Goal: Transaction & Acquisition: Book appointment/travel/reservation

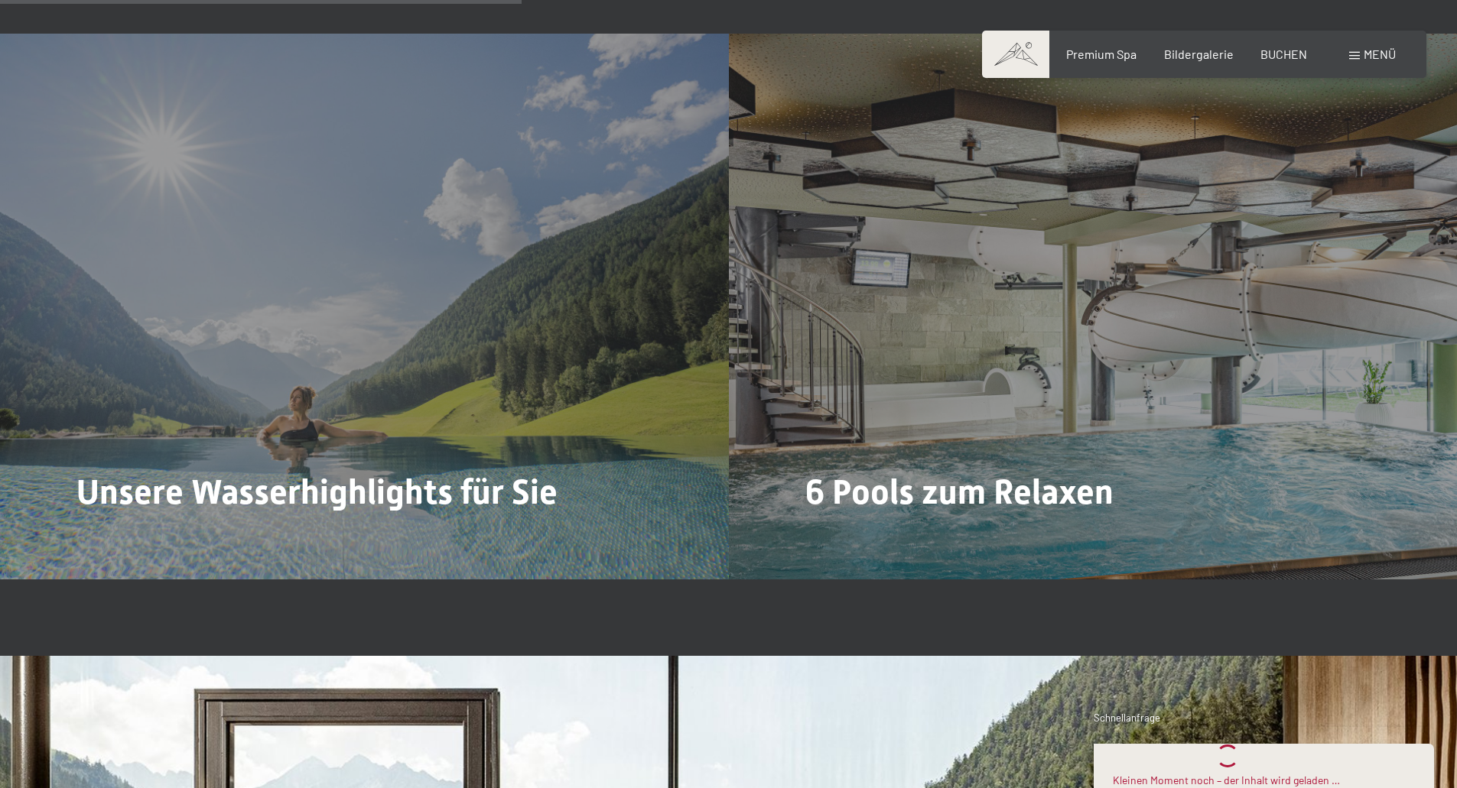
scroll to position [4130, 0]
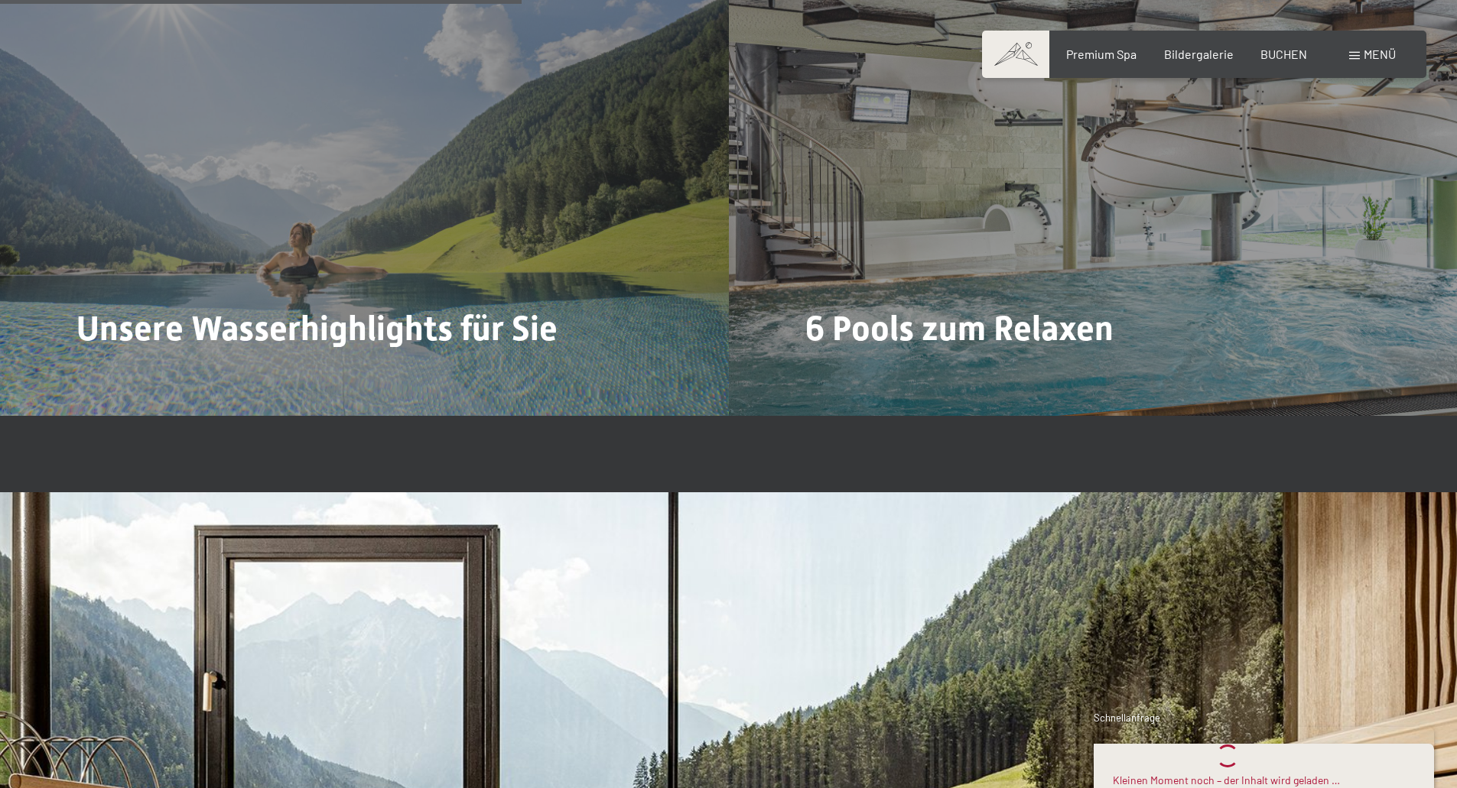
click at [1351, 54] on span at bounding box center [1354, 56] width 11 height 8
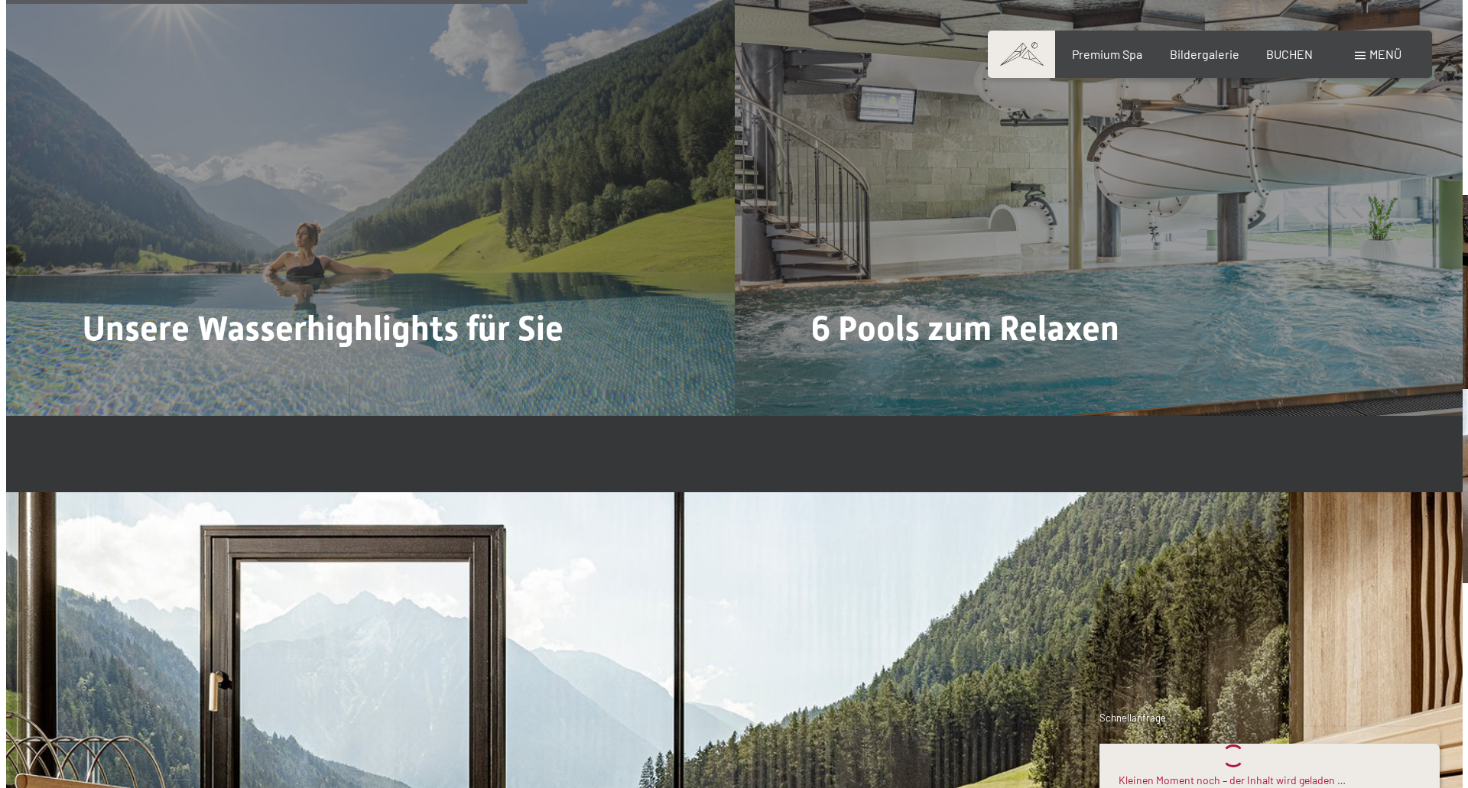
scroll to position [4144, 0]
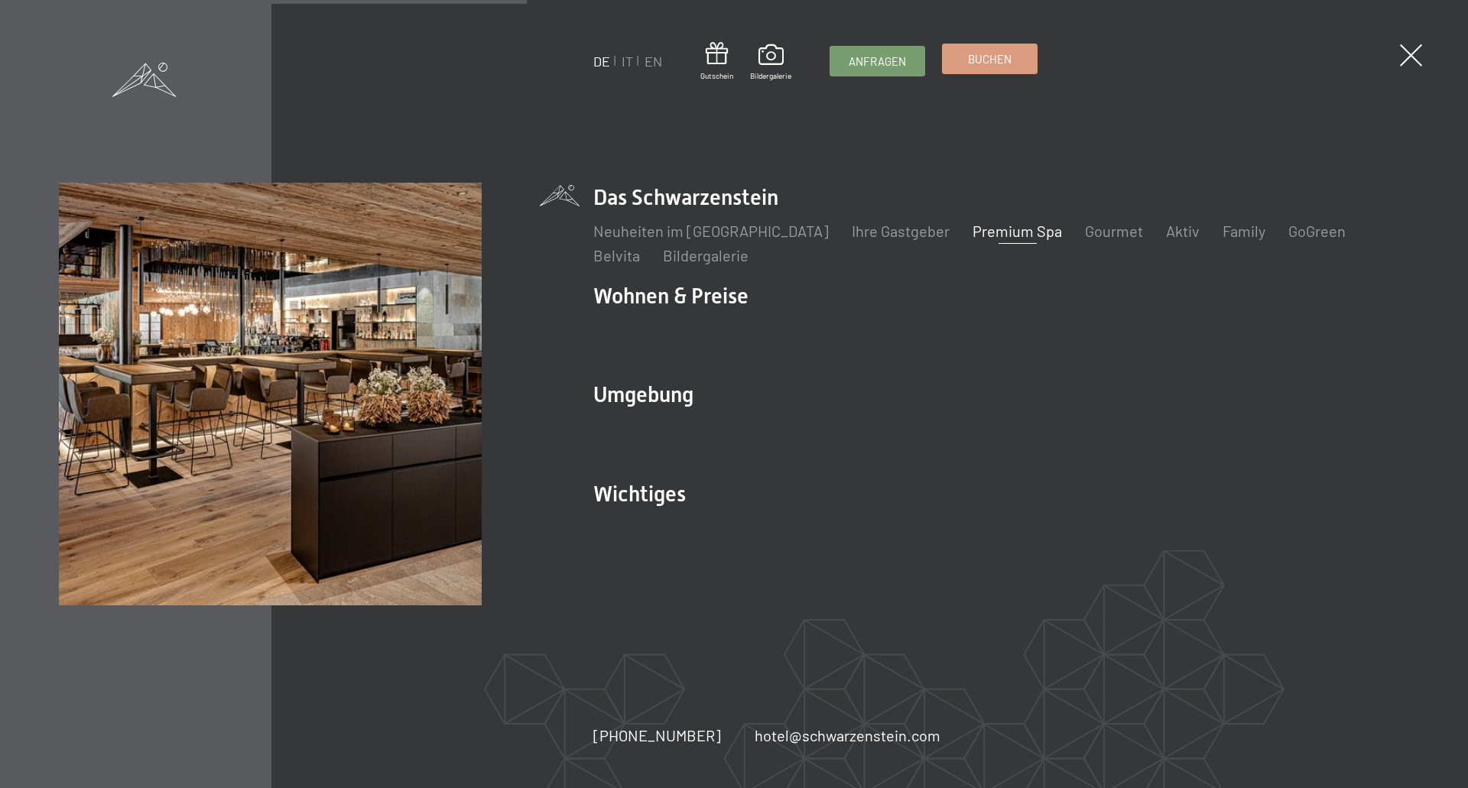
click at [1023, 57] on link "Buchen" at bounding box center [990, 58] width 94 height 29
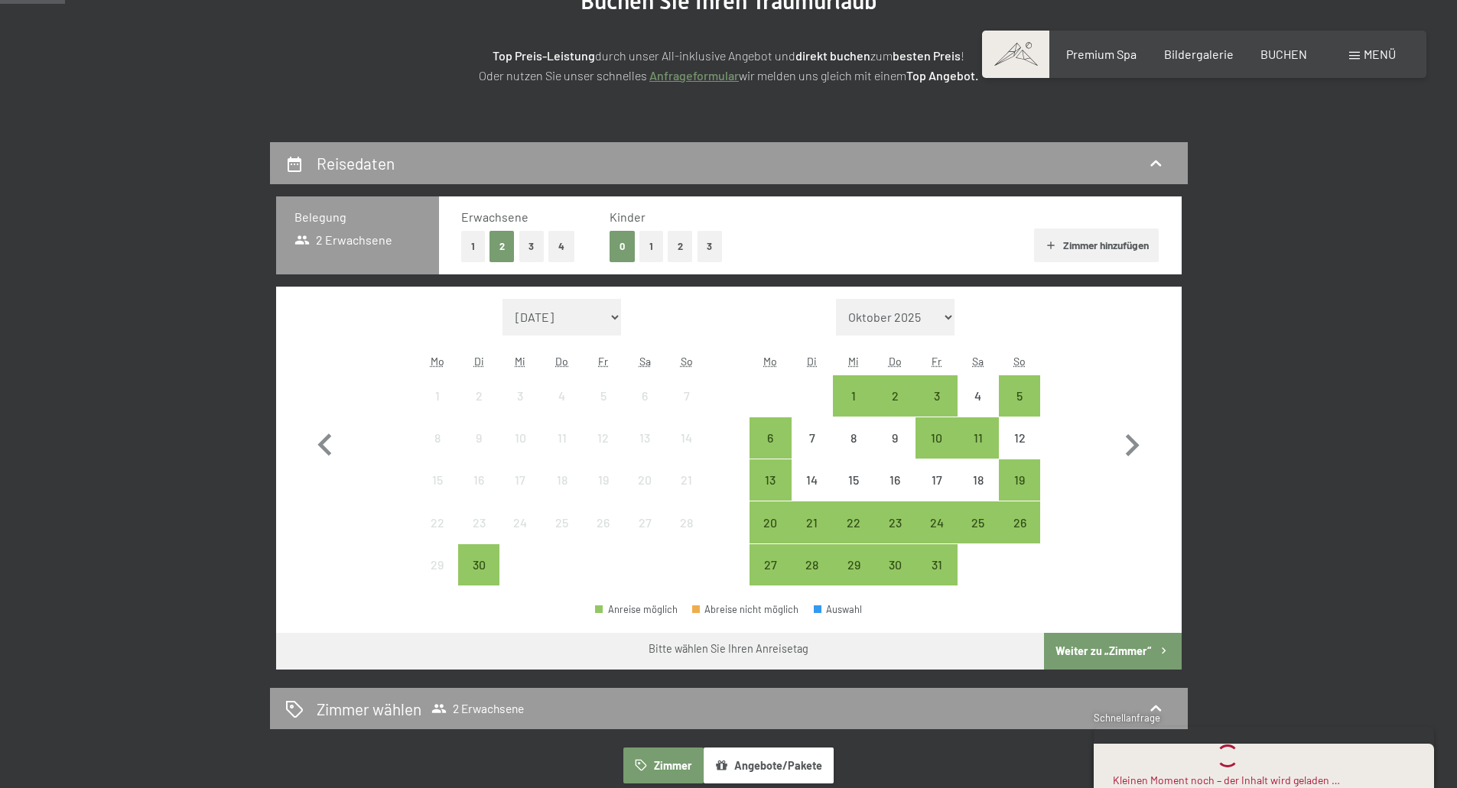
scroll to position [229, 0]
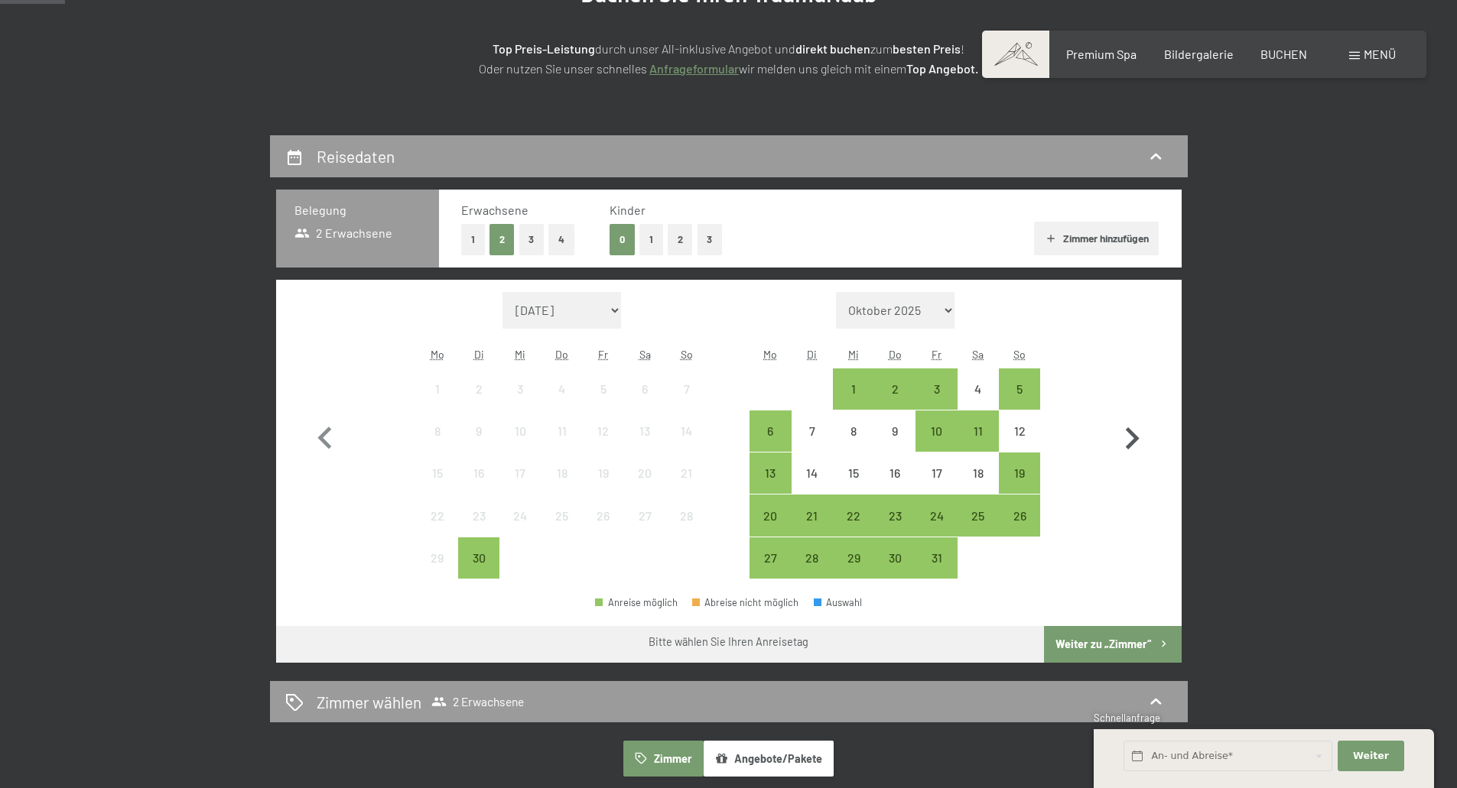
click at [1124, 433] on icon "button" at bounding box center [1132, 439] width 44 height 44
select select "[DATE]"
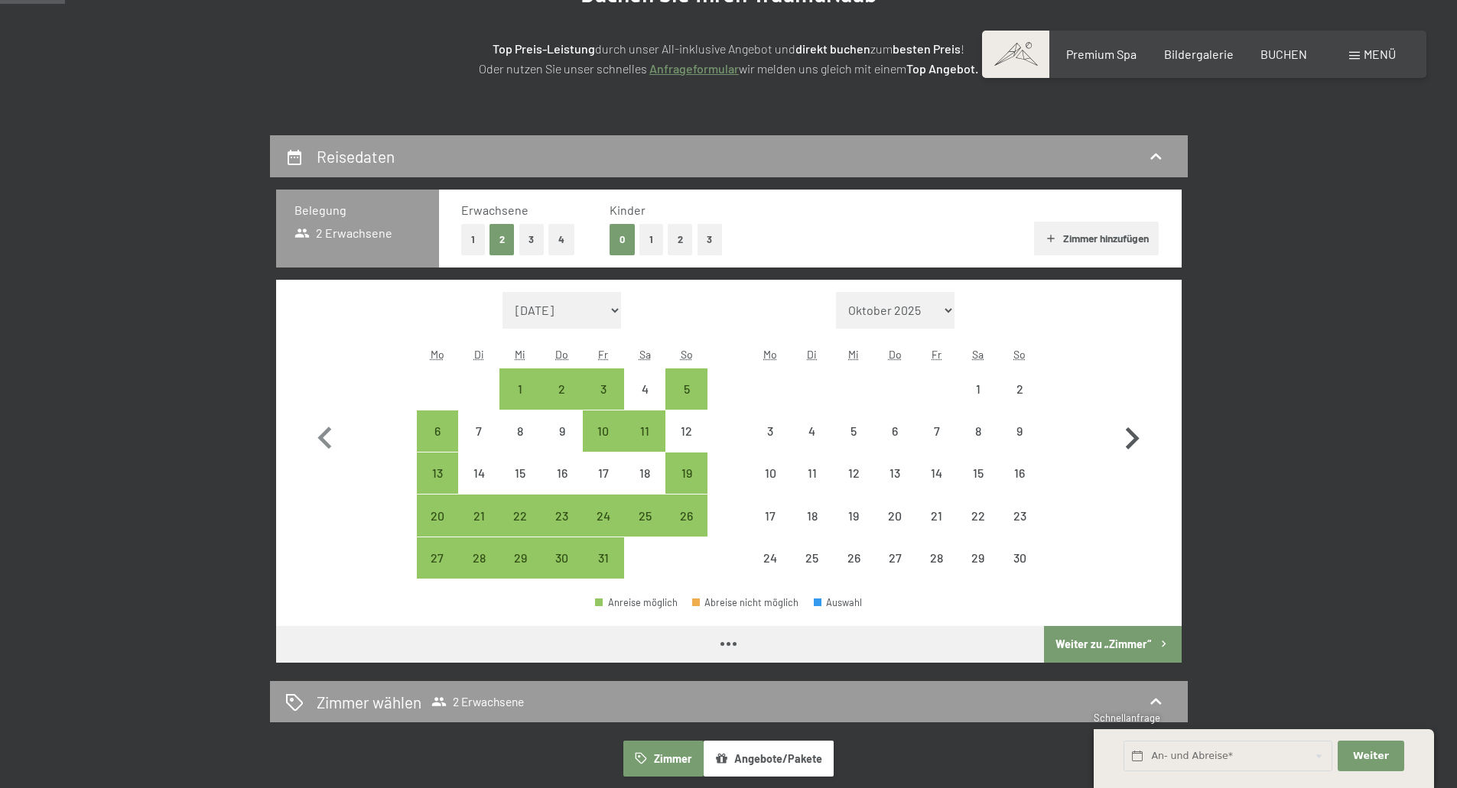
select select "[DATE]"
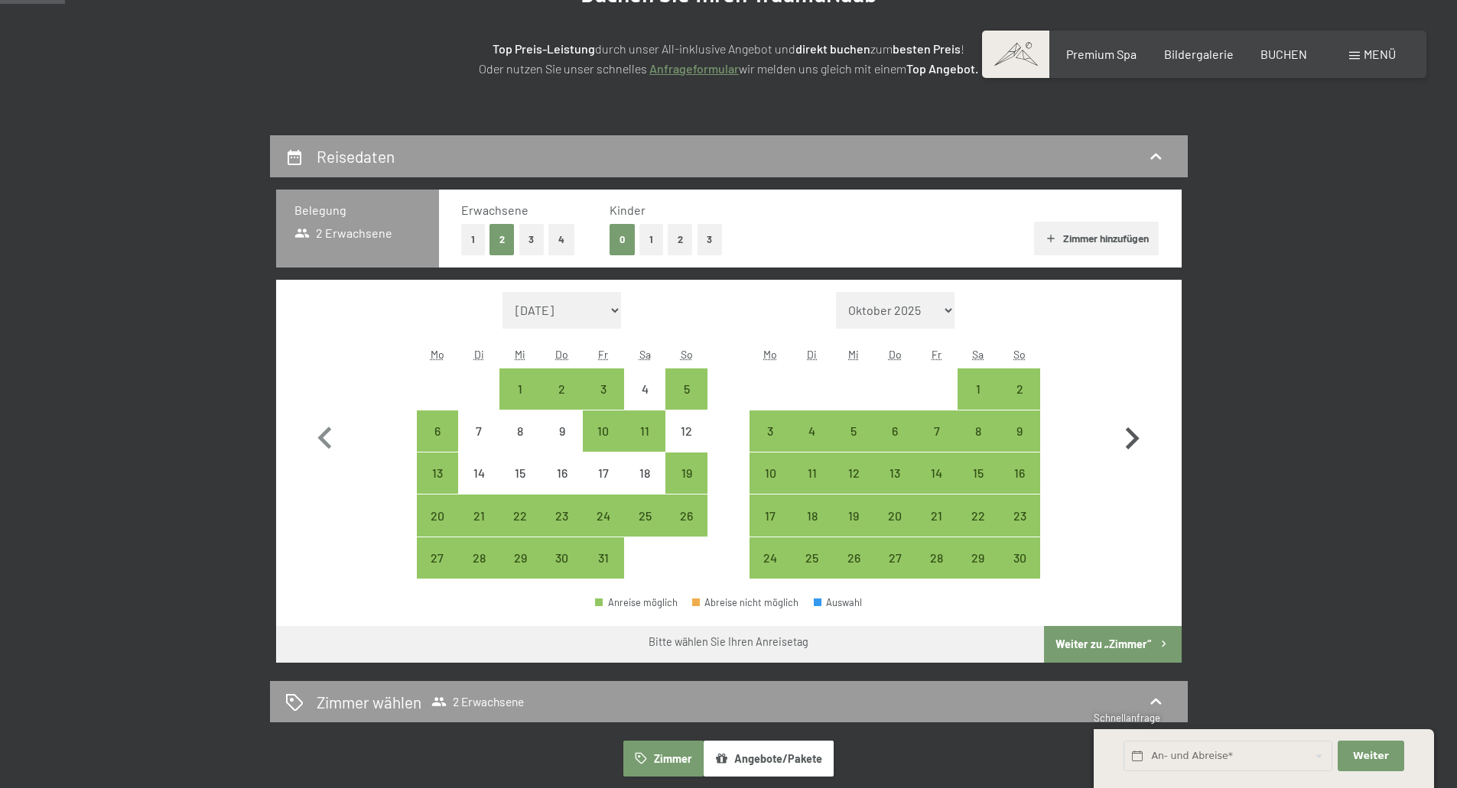
click at [1125, 434] on icon "button" at bounding box center [1132, 439] width 44 height 44
select select "[DATE]"
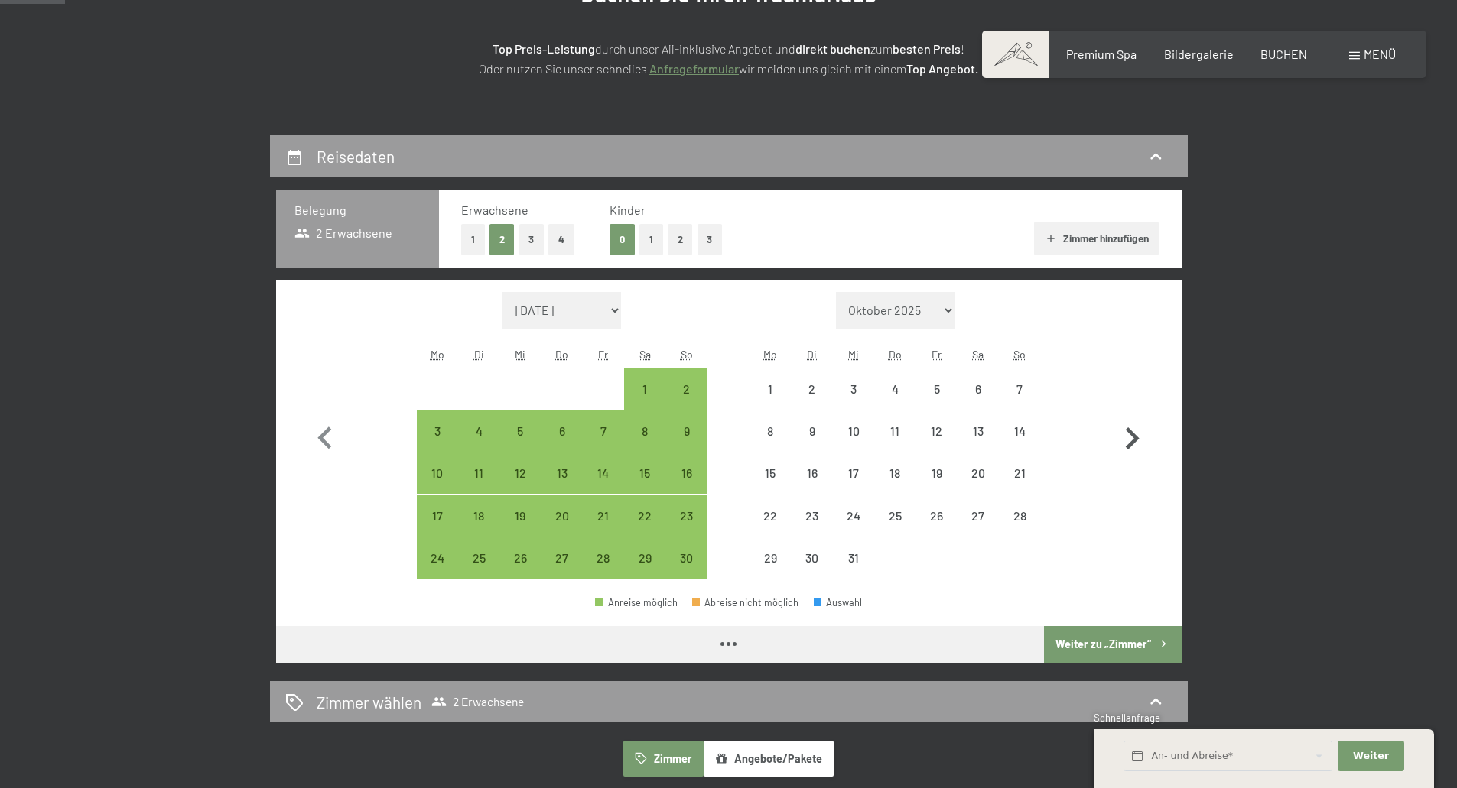
select select "[DATE]"
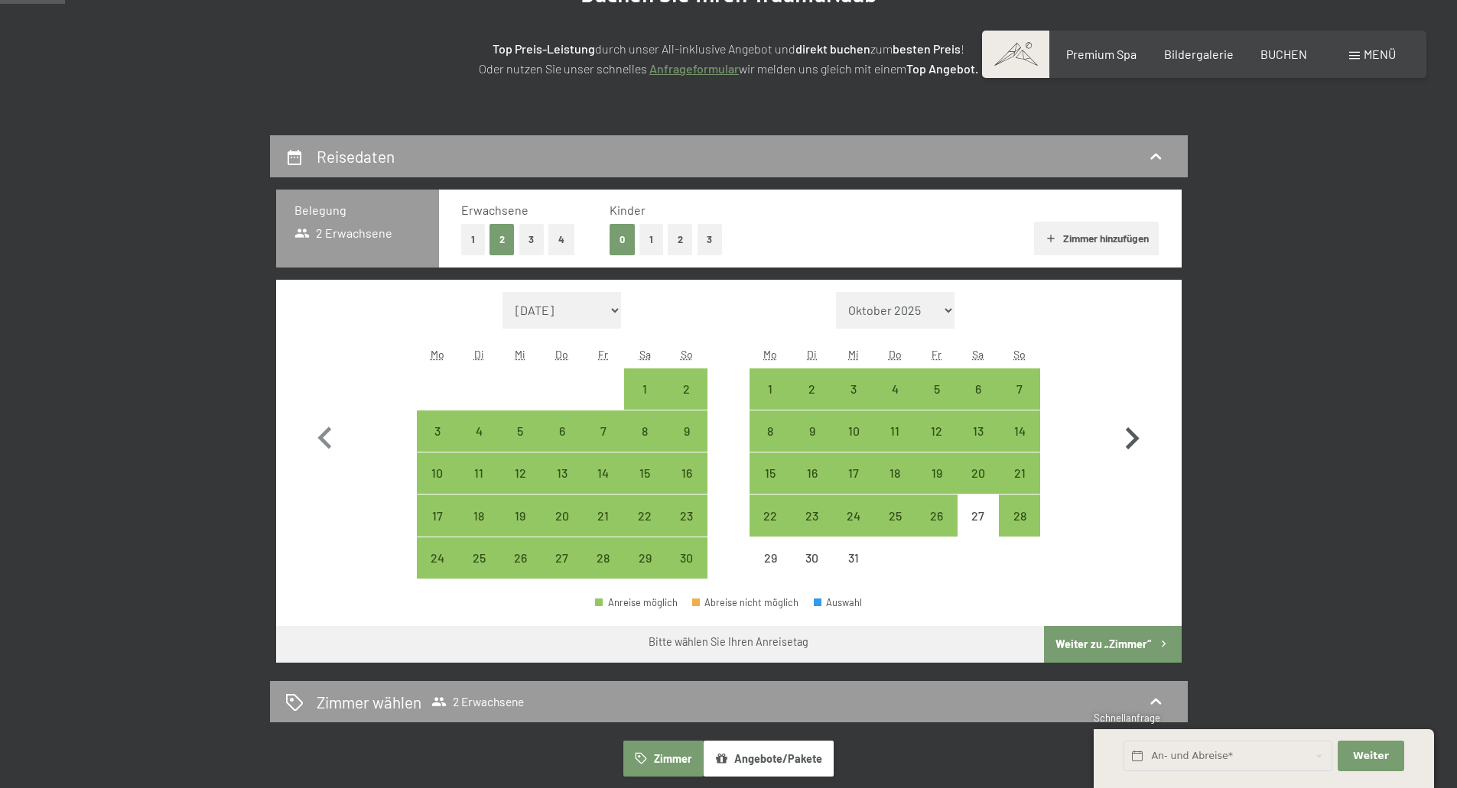
click at [1125, 434] on icon "button" at bounding box center [1132, 439] width 44 height 44
select select "[DATE]"
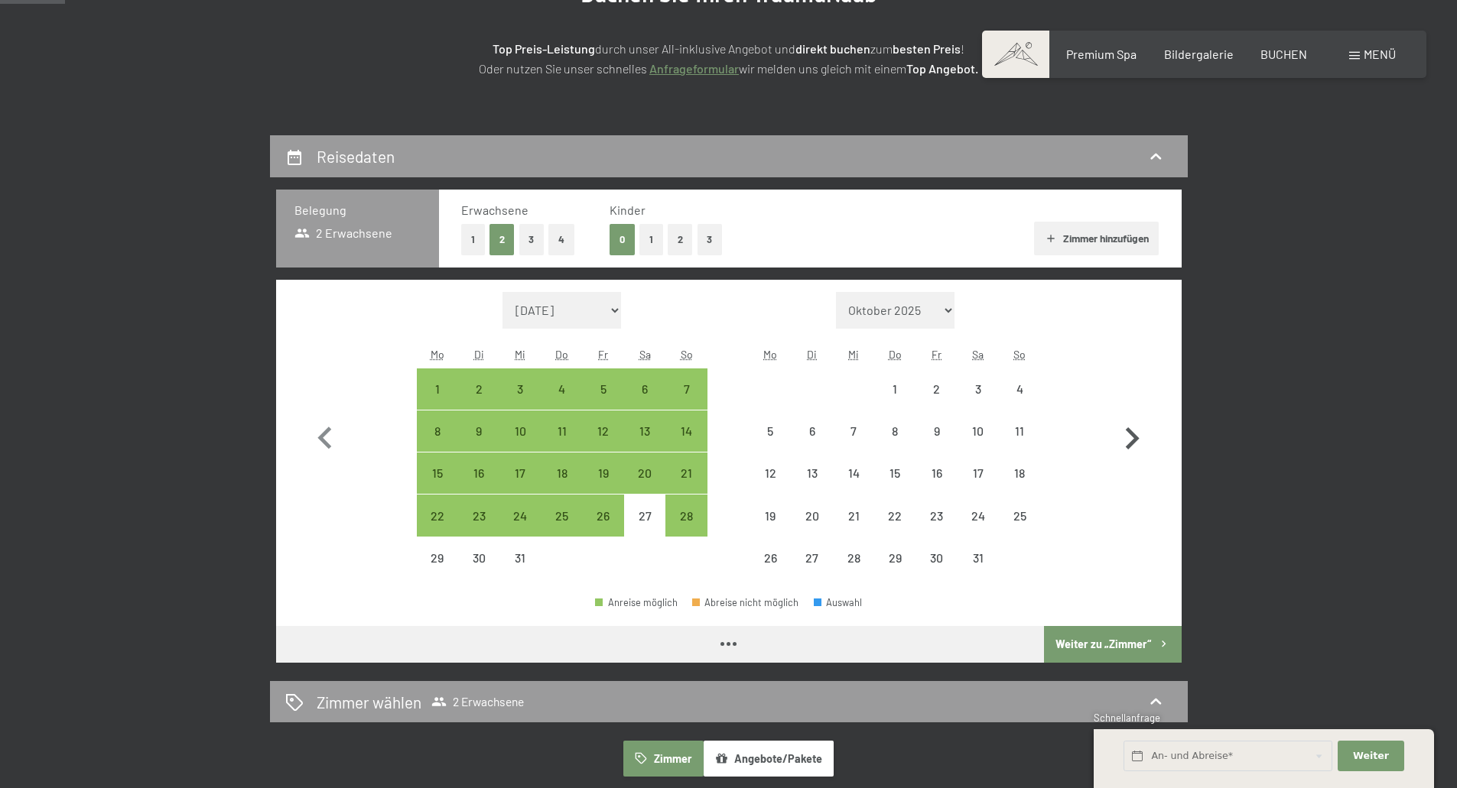
select select "[DATE]"
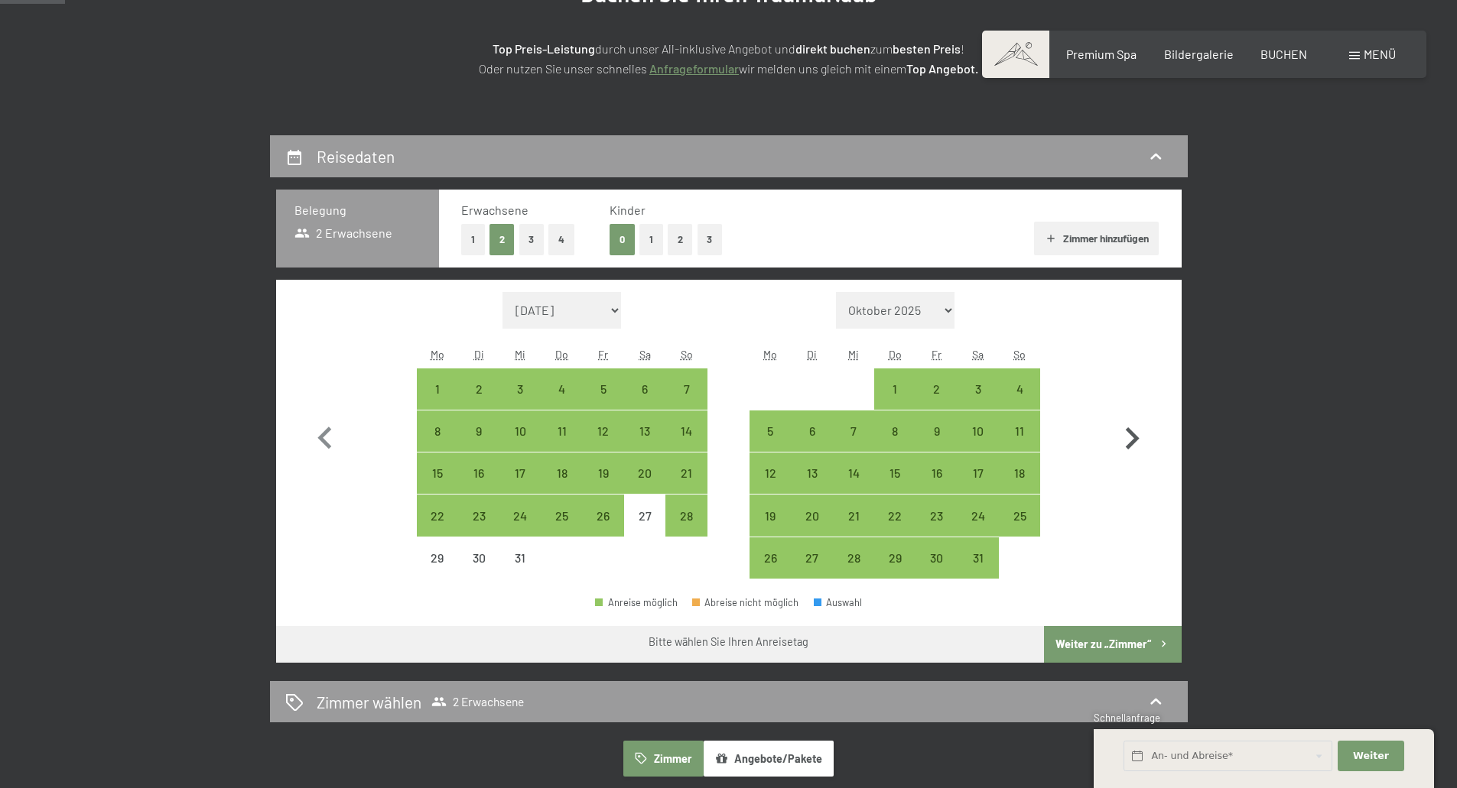
click at [1125, 435] on icon "button" at bounding box center [1132, 439] width 44 height 44
select select "[DATE]"
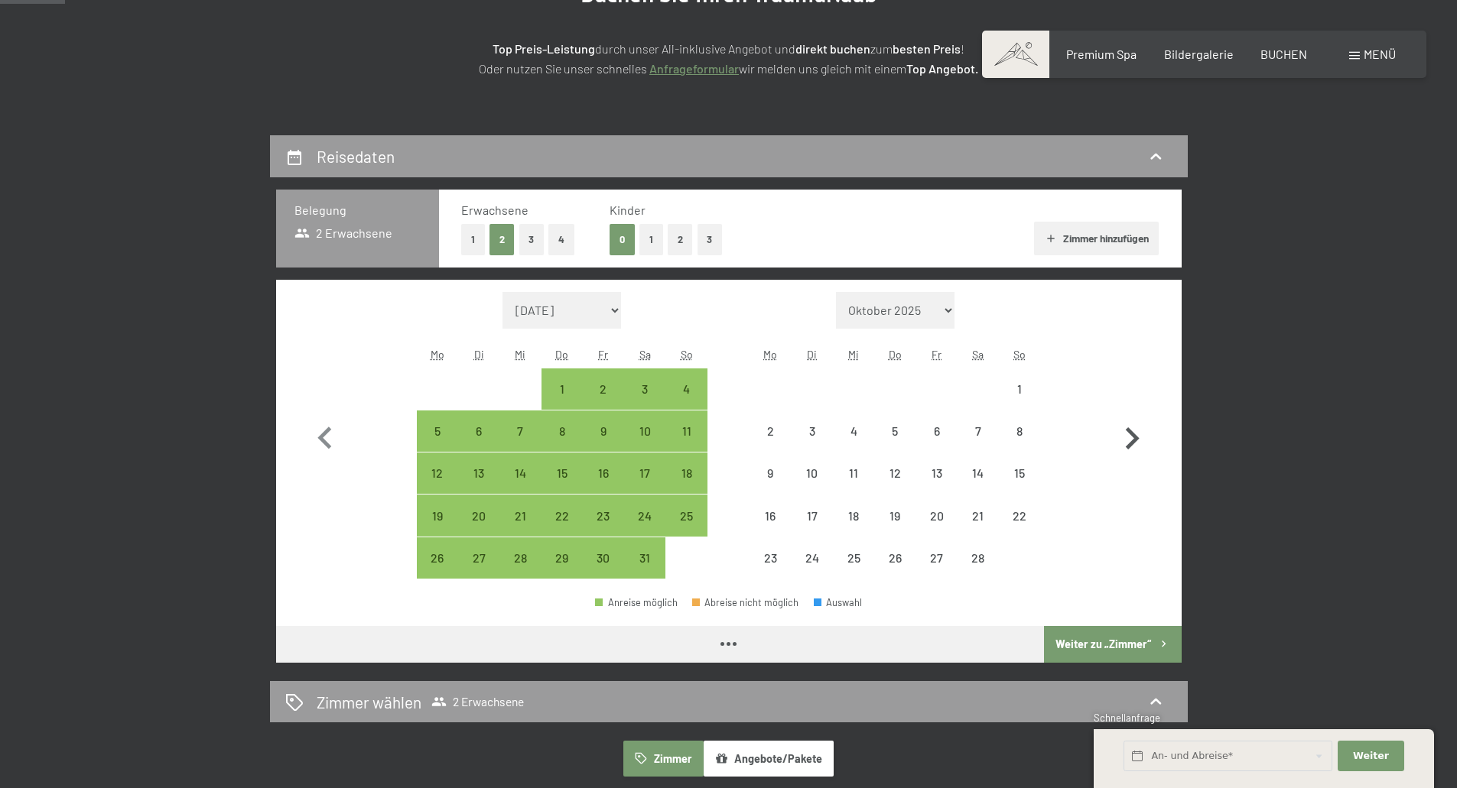
select select "[DATE]"
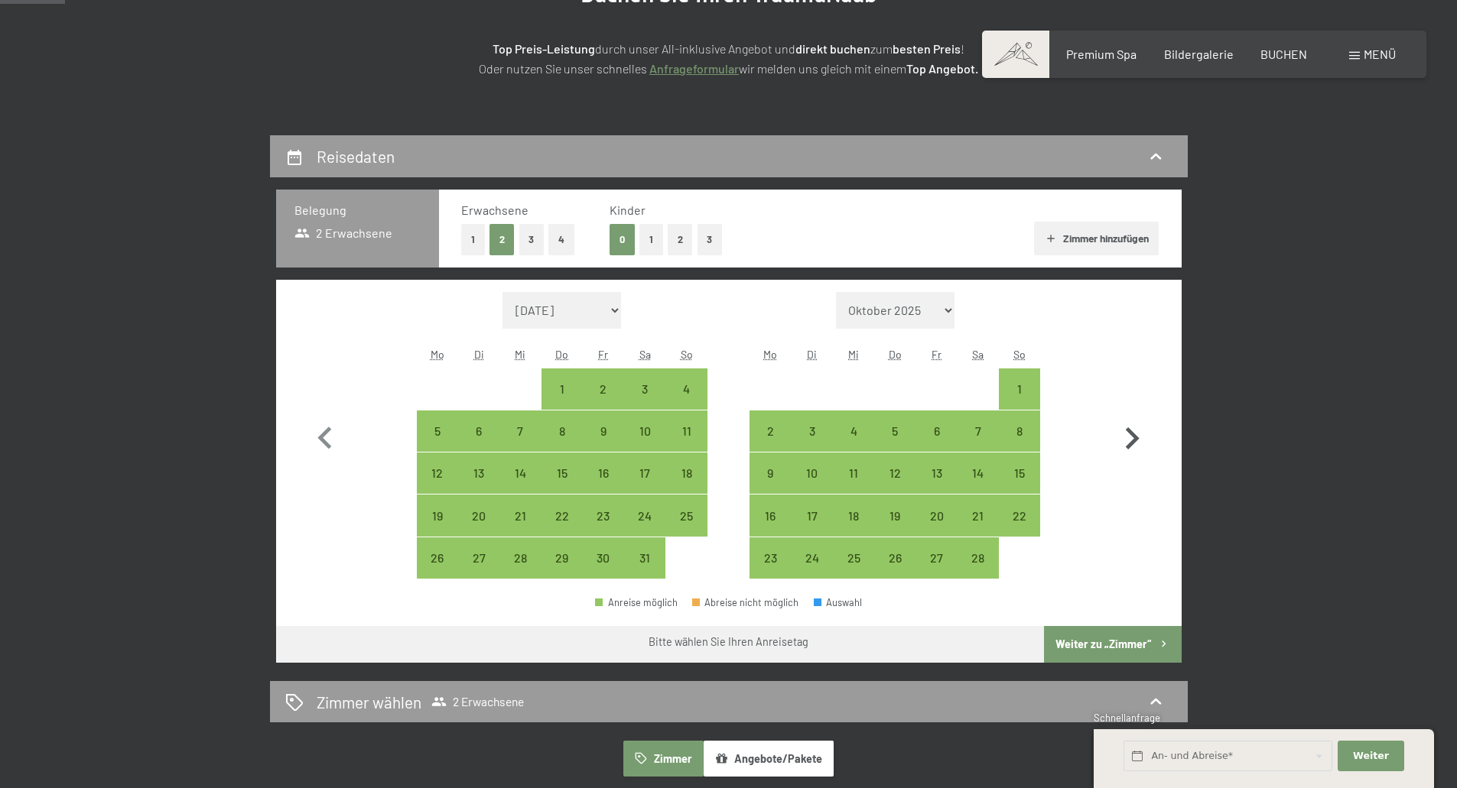
click at [1134, 439] on icon "button" at bounding box center [1133, 438] width 14 height 22
select select "[DATE]"
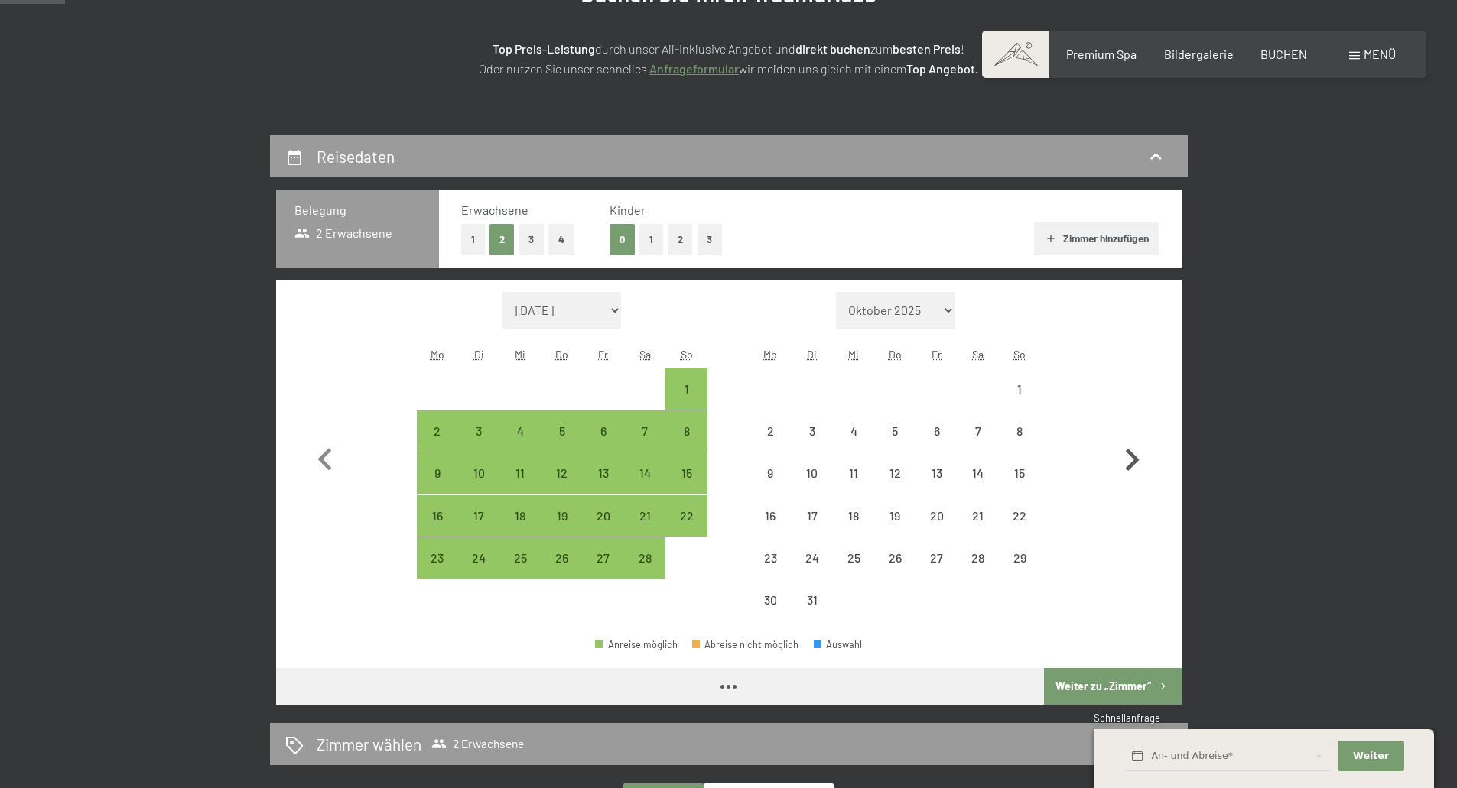
select select "[DATE]"
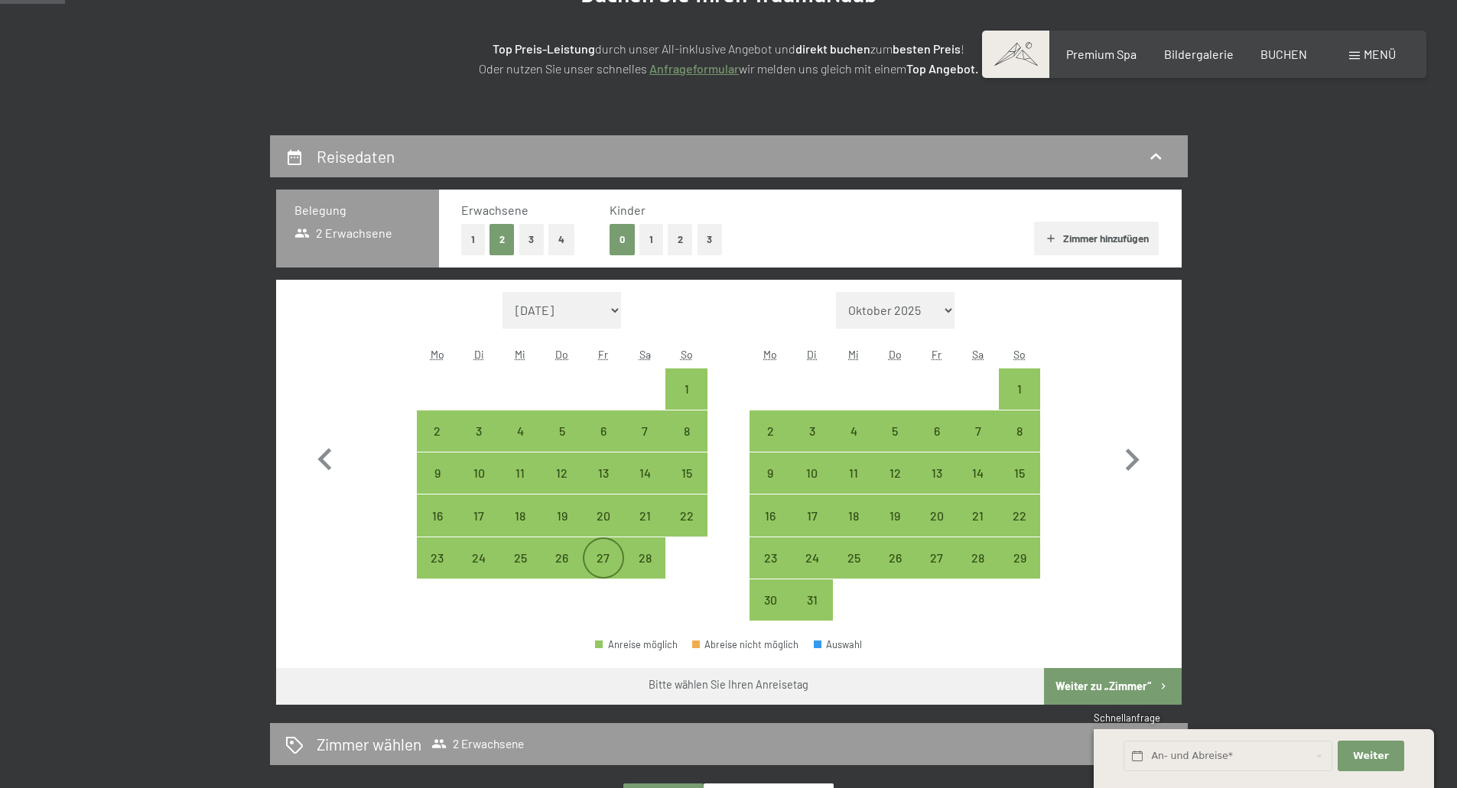
click at [613, 565] on div "27" at bounding box center [603, 571] width 38 height 38
select select "[DATE]"
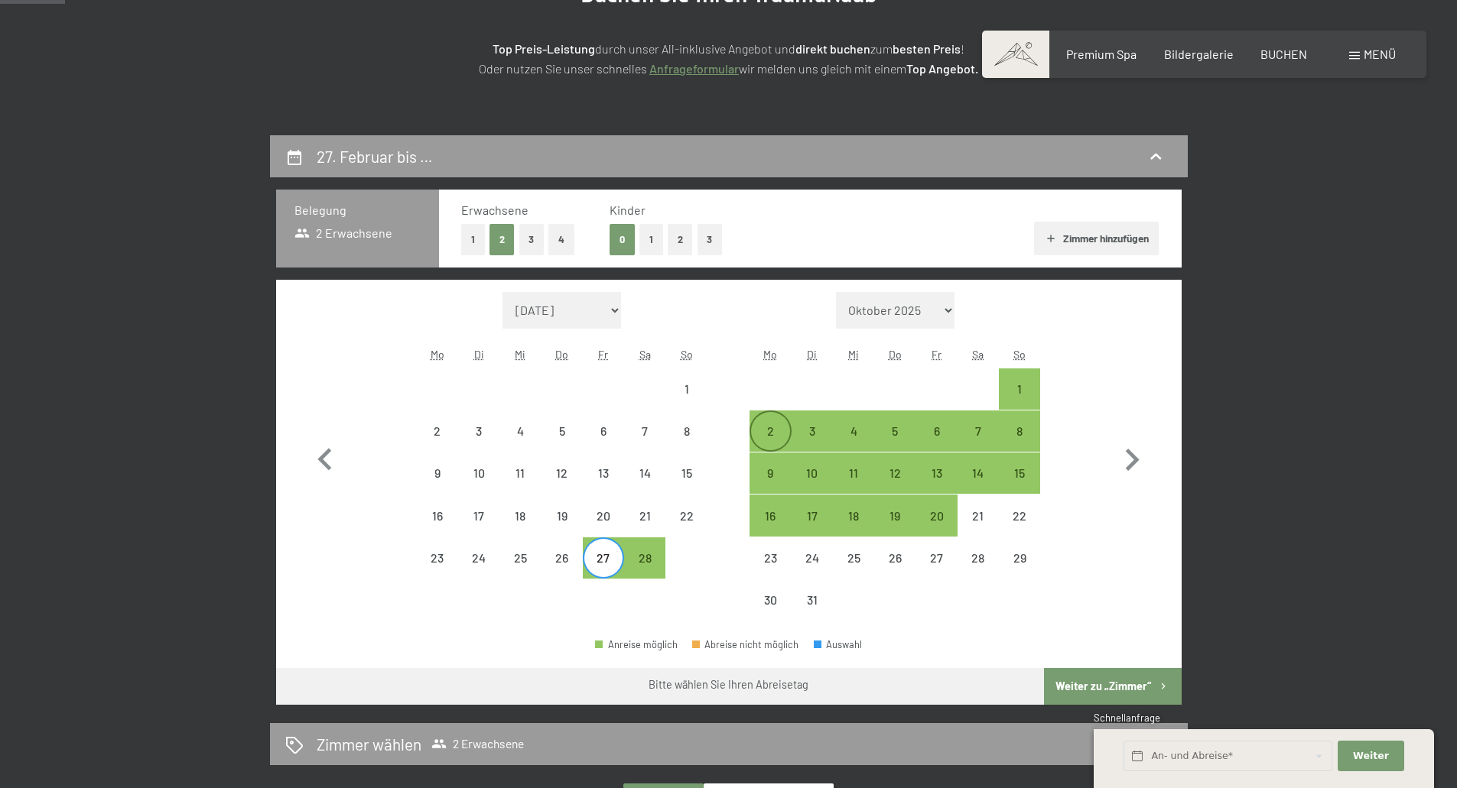
click at [777, 441] on div "2" at bounding box center [770, 444] width 38 height 38
select select "[DATE]"
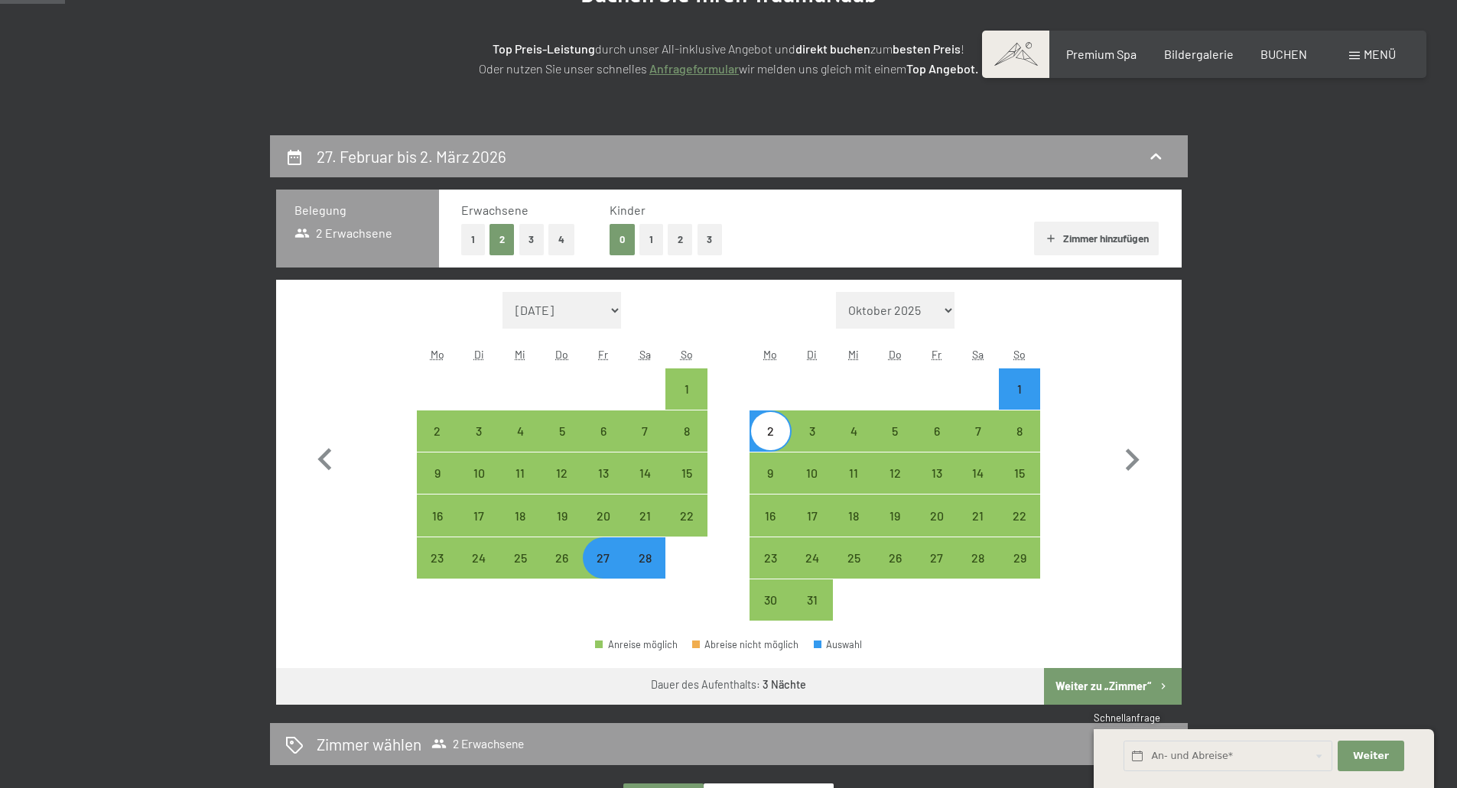
click at [1150, 681] on button "Weiter zu „Zimmer“" at bounding box center [1112, 686] width 137 height 37
select select "[DATE]"
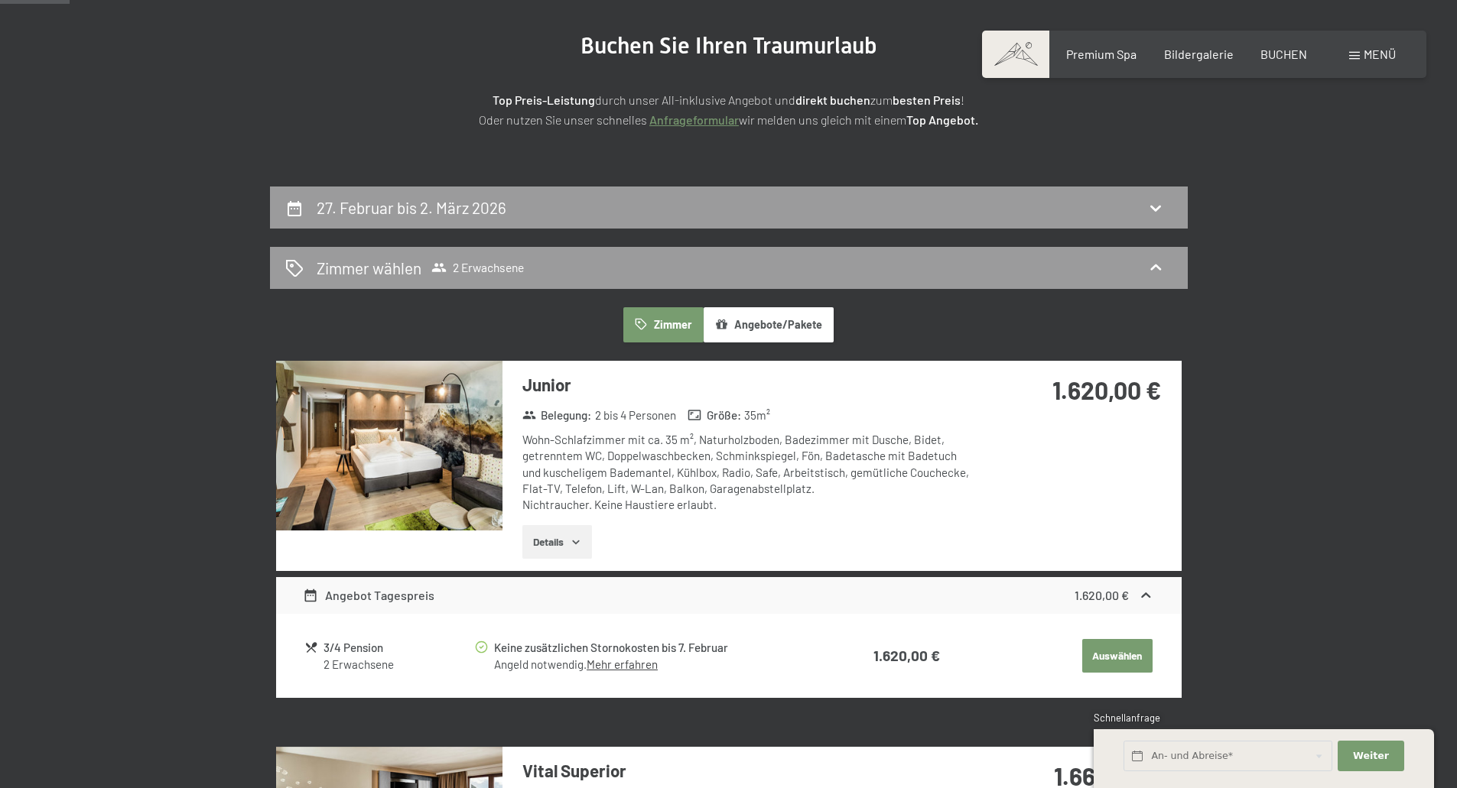
scroll to position [135, 0]
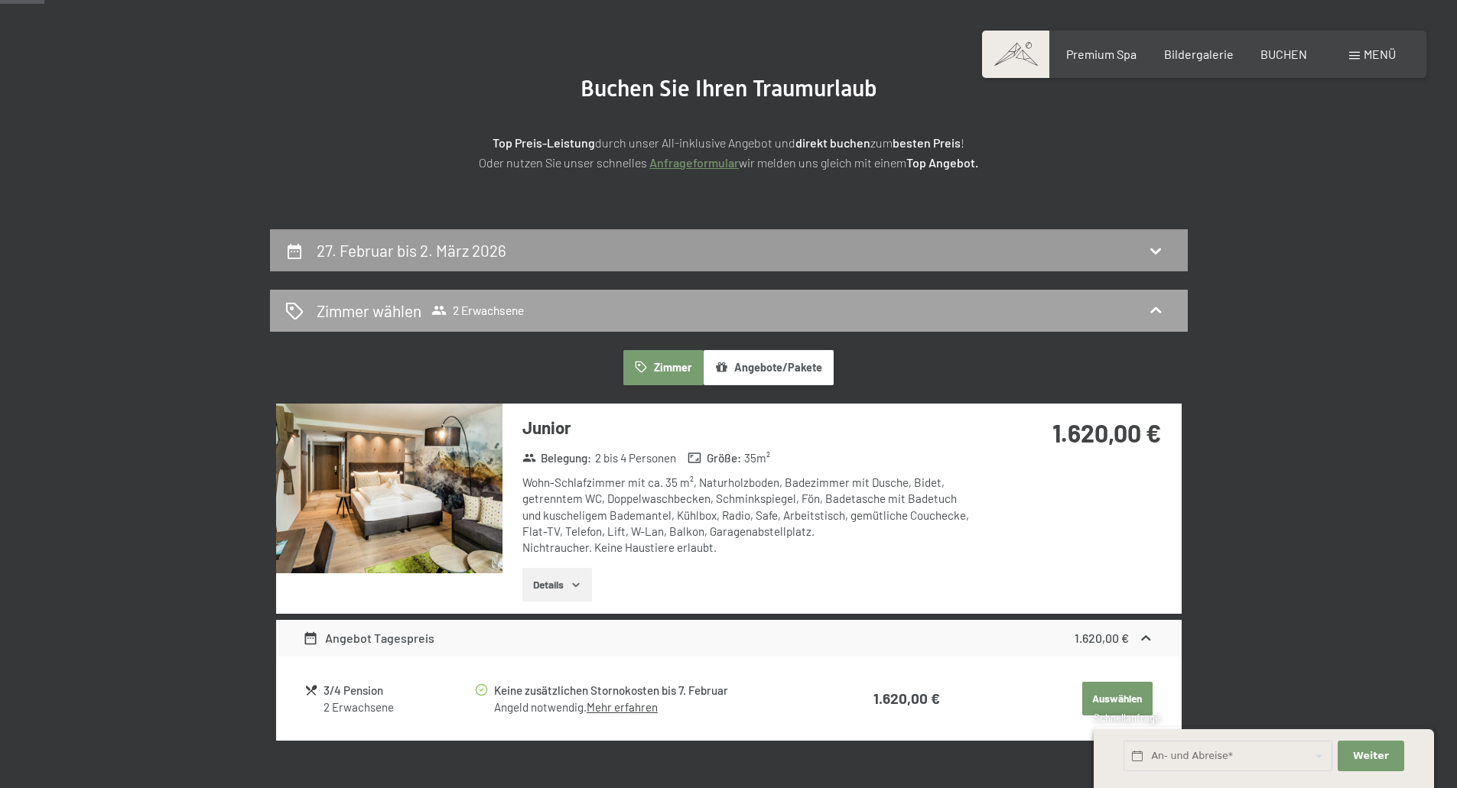
click at [440, 318] on icon at bounding box center [438, 310] width 15 height 15
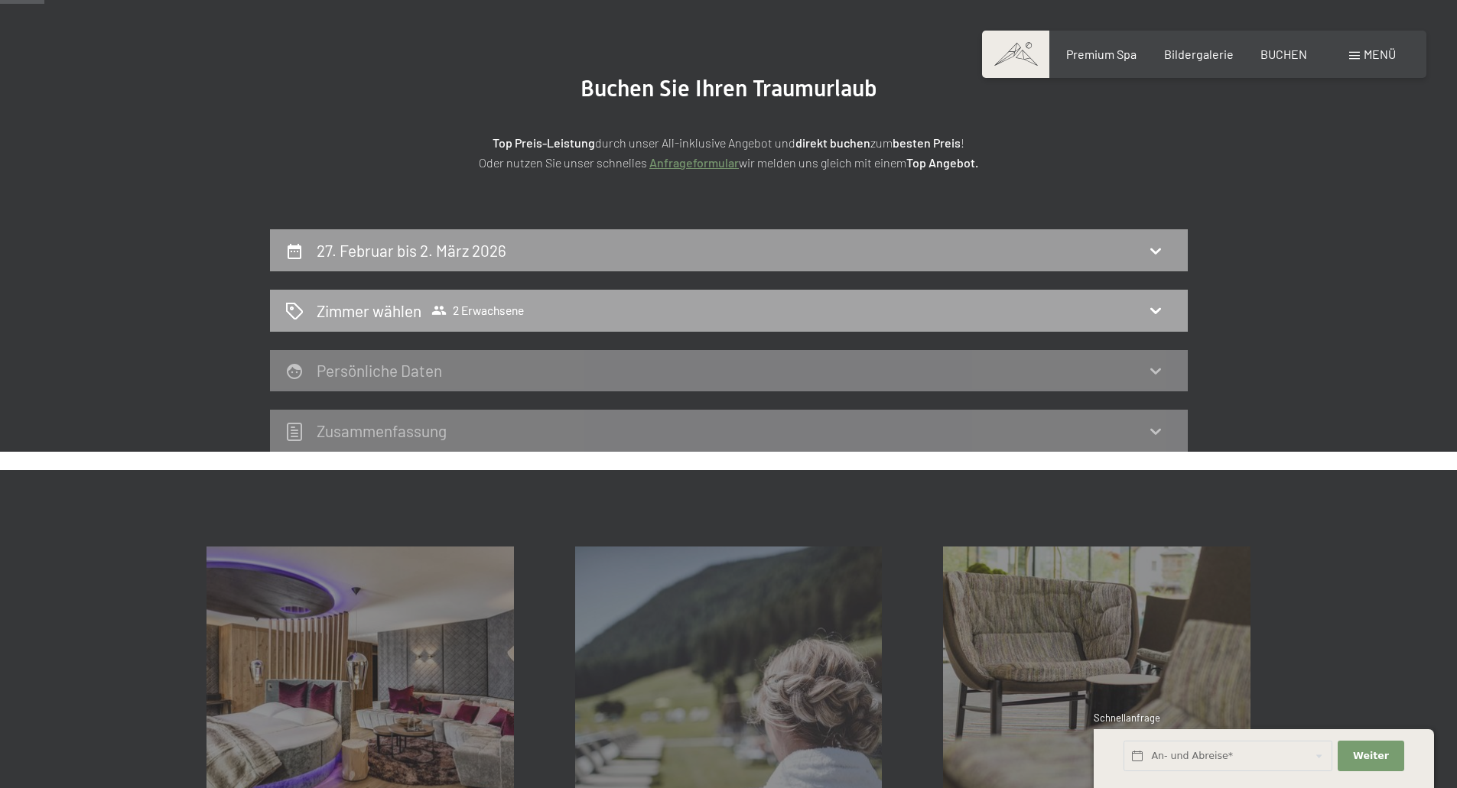
click at [440, 319] on span "Zimmer wählen 2 Erwachsene" at bounding box center [420, 311] width 207 height 22
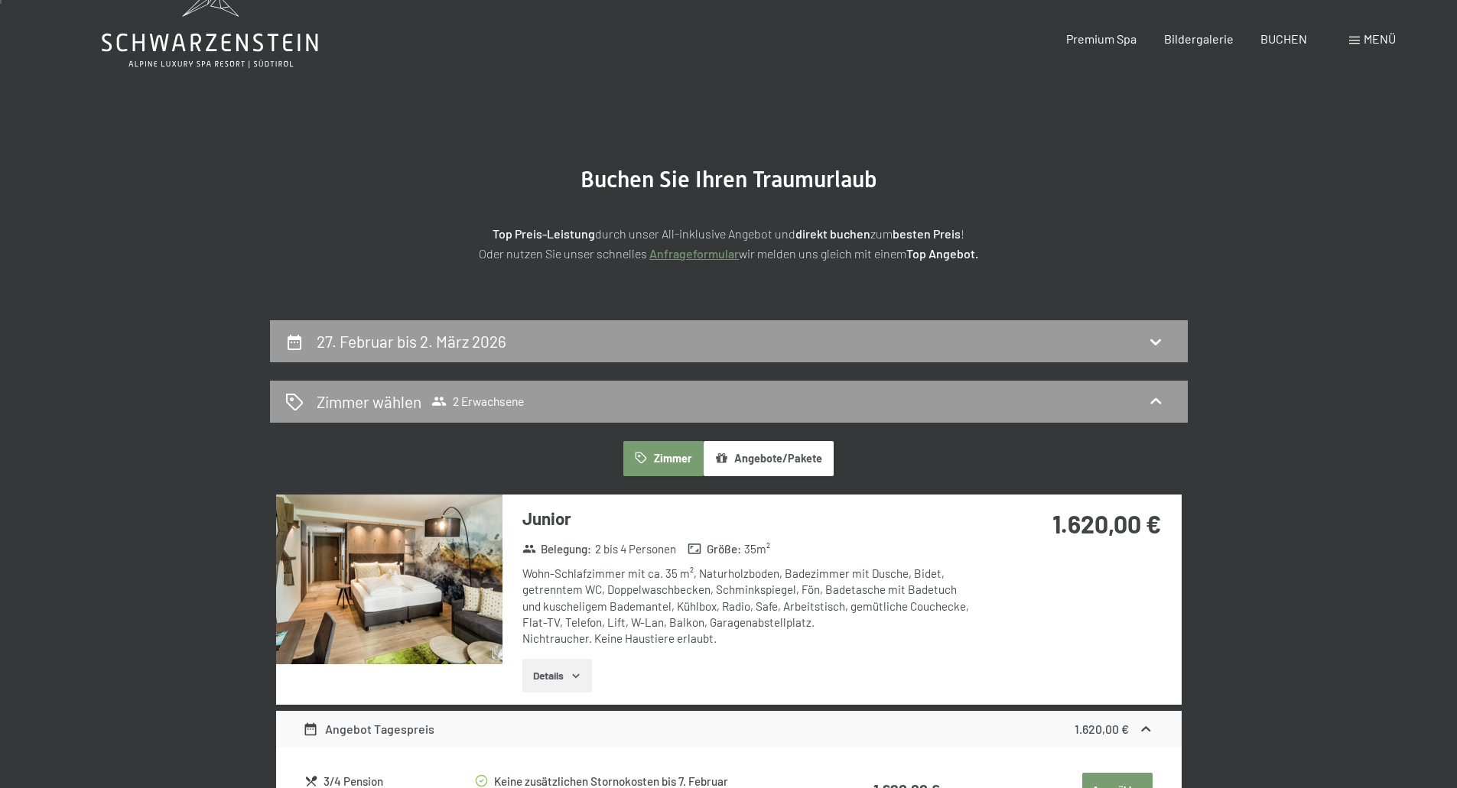
scroll to position [0, 0]
